Goal: Task Accomplishment & Management: Manage account settings

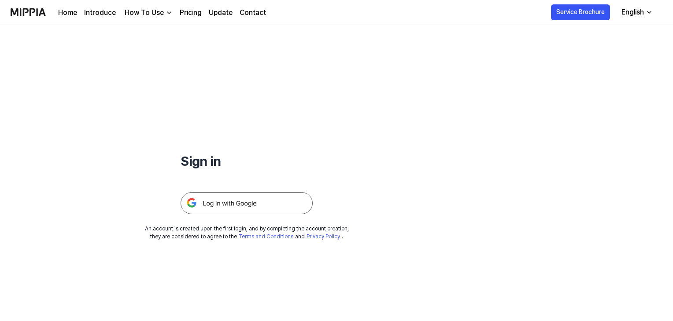
click at [262, 198] on img at bounding box center [246, 203] width 132 height 22
